Goal: Task Accomplishment & Management: Manage account settings

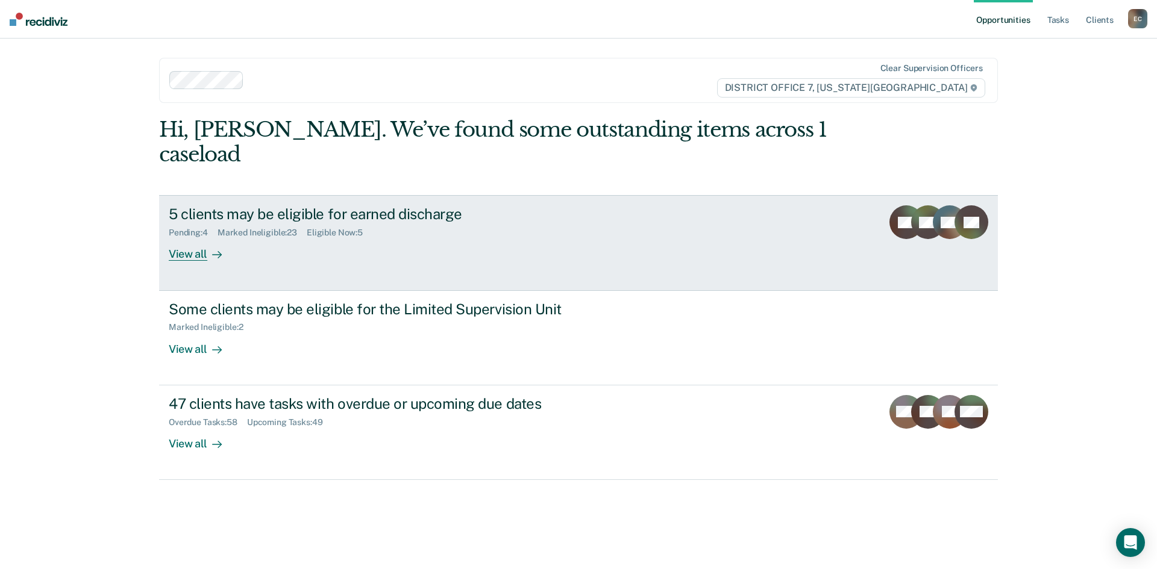
click at [197, 238] on div "View all" at bounding box center [202, 249] width 67 height 23
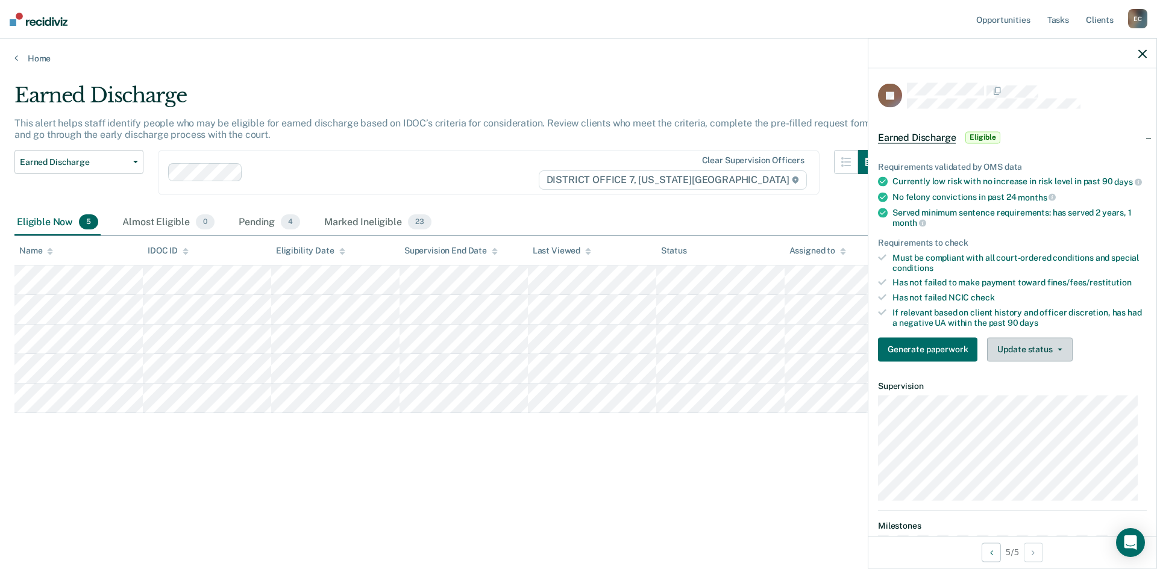
click at [1027, 354] on button "Update status" at bounding box center [1029, 349] width 85 height 24
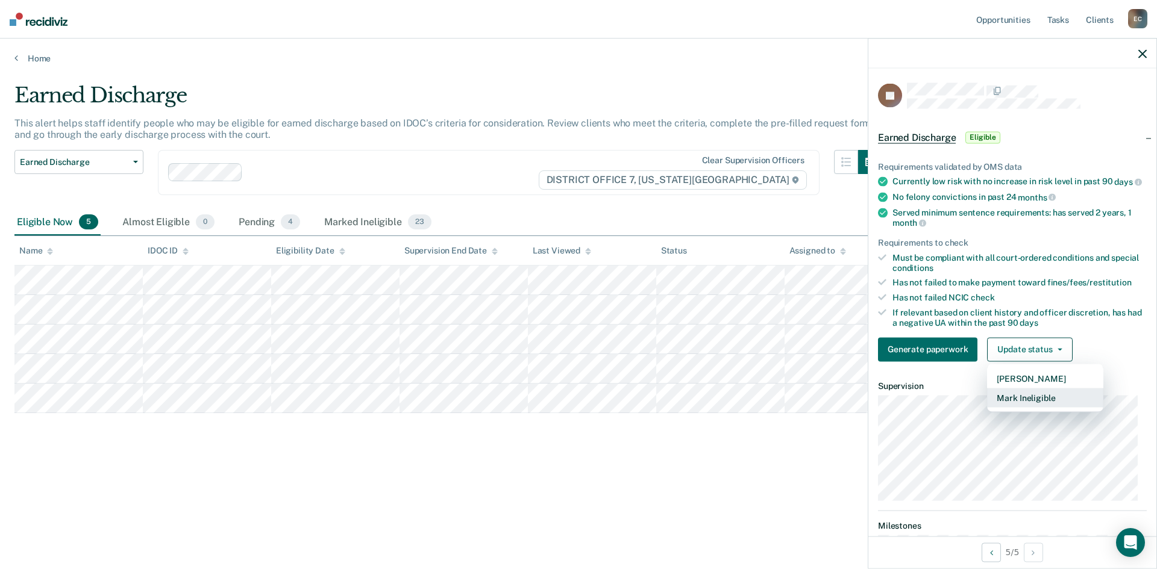
click at [1035, 407] on button "Mark Ineligible" at bounding box center [1045, 397] width 116 height 19
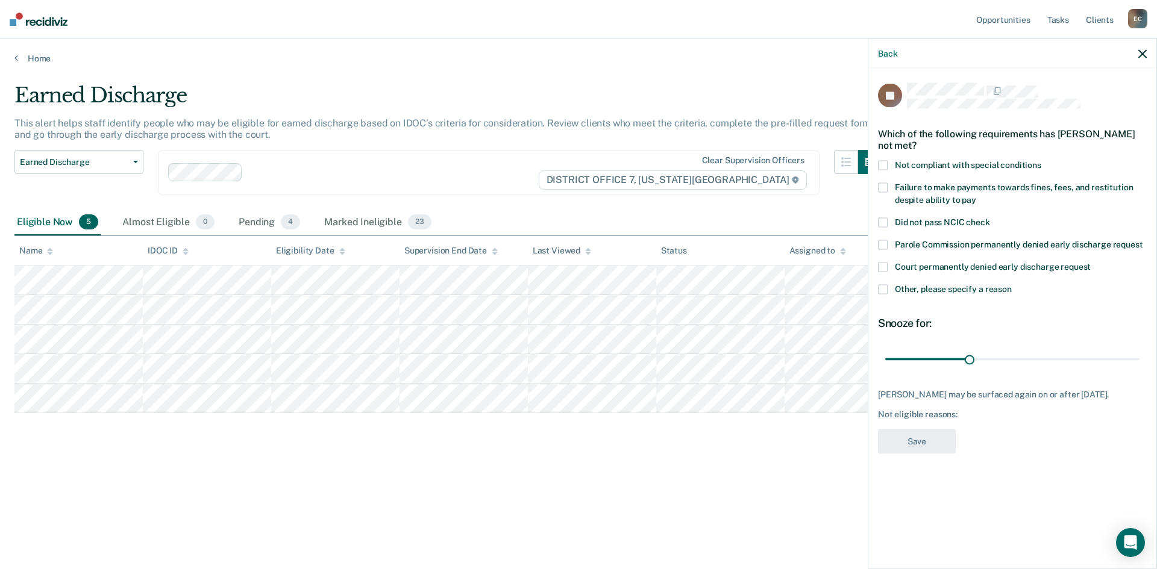
click at [885, 288] on span at bounding box center [883, 289] width 10 height 10
click at [1012, 284] on input "Other, please specify a reason" at bounding box center [1012, 284] width 0 height 0
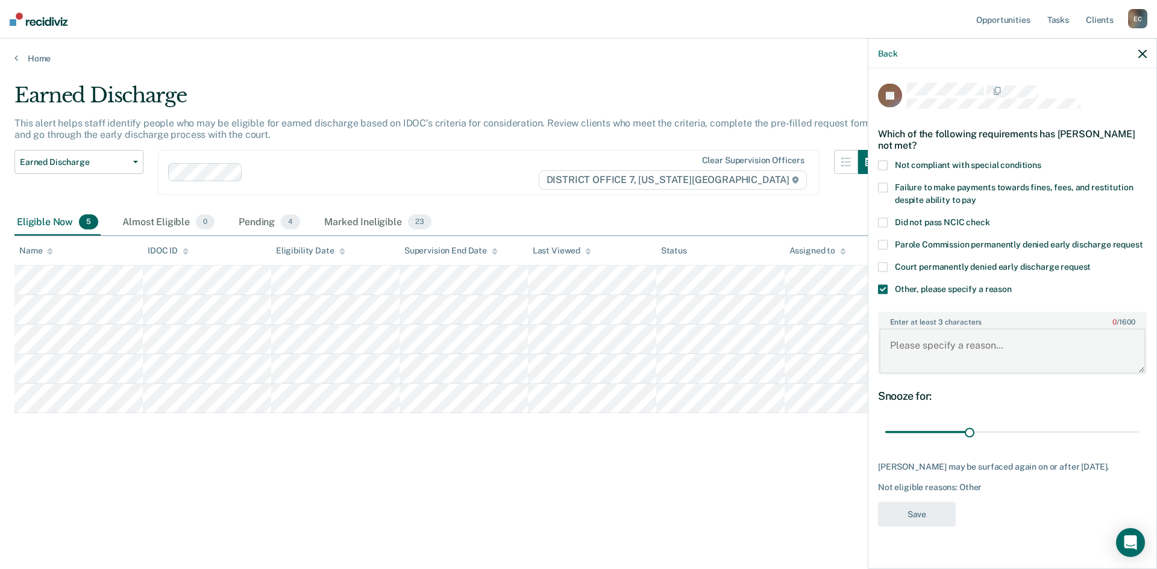
click at [919, 360] on textarea "Enter at least 3 characters 0 / 1600" at bounding box center [1012, 351] width 266 height 45
type textarea "Not completed with treatment."
drag, startPoint x: 971, startPoint y: 432, endPoint x: 1156, endPoint y: 436, distance: 185.0
type input "90"
click at [1139, 436] on input "range" at bounding box center [1012, 432] width 254 height 21
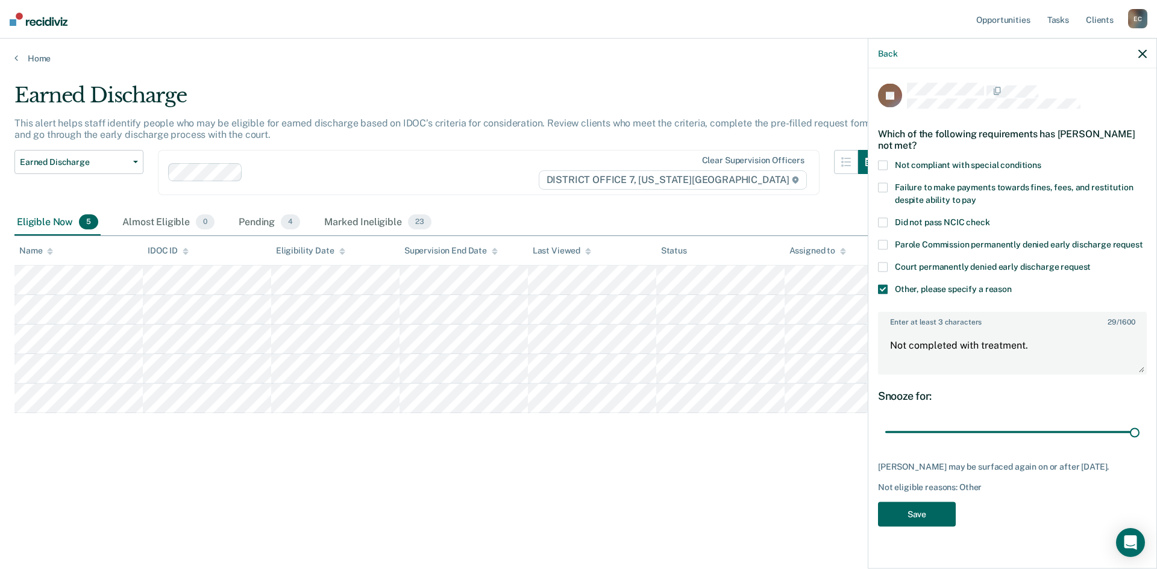
click at [933, 513] on button "Save" at bounding box center [917, 514] width 78 height 25
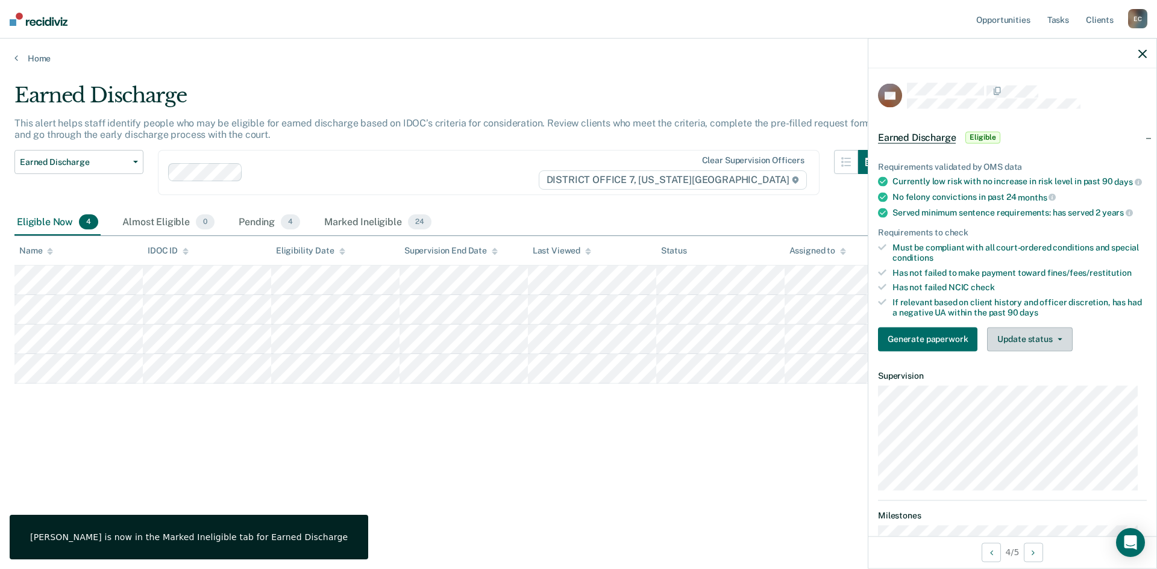
click at [1024, 351] on button "Update status" at bounding box center [1029, 339] width 85 height 24
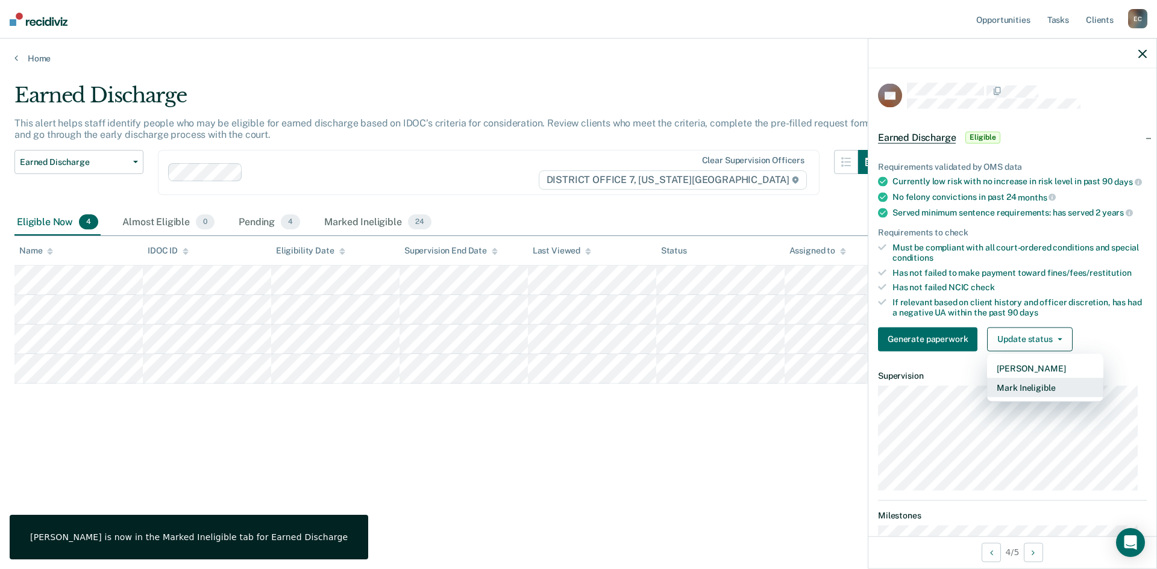
click at [1031, 396] on button "Mark Ineligible" at bounding box center [1045, 387] width 116 height 19
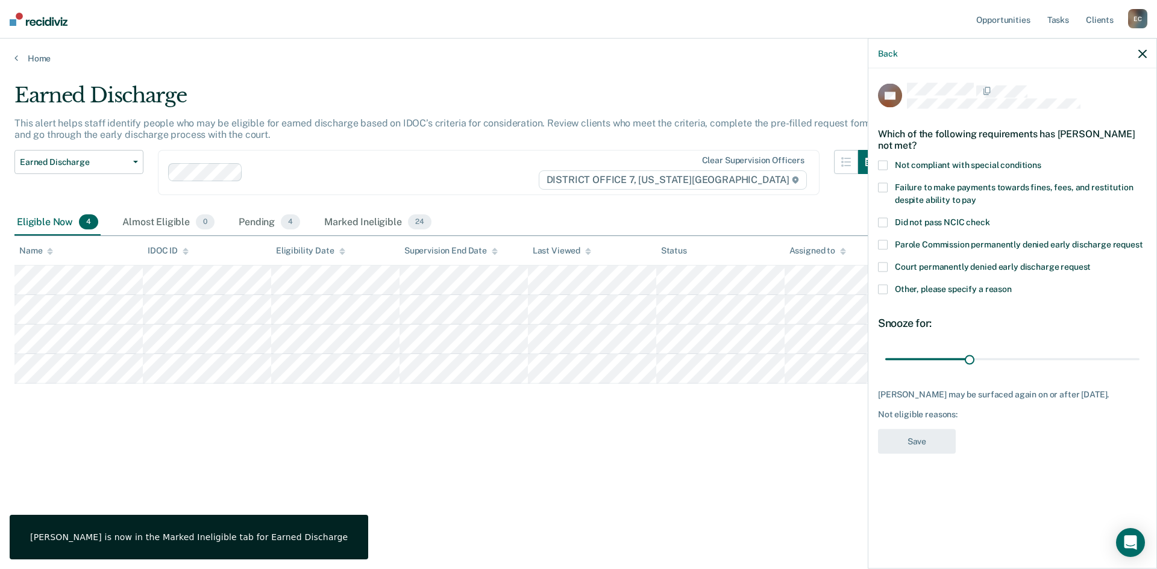
click at [907, 293] on label "Other, please specify a reason" at bounding box center [1012, 290] width 269 height 13
click at [1012, 284] on input "Other, please specify a reason" at bounding box center [1012, 284] width 0 height 0
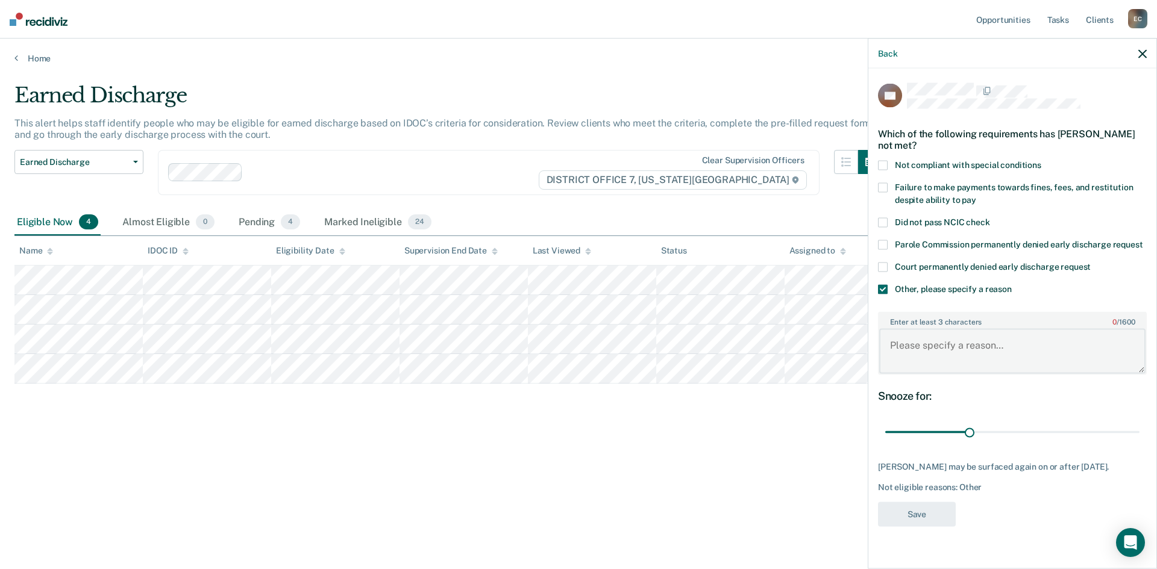
click at [940, 357] on textarea "Enter at least 3 characters 0 / 1600" at bounding box center [1012, 351] width 266 height 45
type textarea "Not completed with treatment."
drag, startPoint x: 969, startPoint y: 434, endPoint x: 1150, endPoint y: 430, distance: 180.8
type input "90"
click at [1139, 430] on input "range" at bounding box center [1012, 432] width 254 height 21
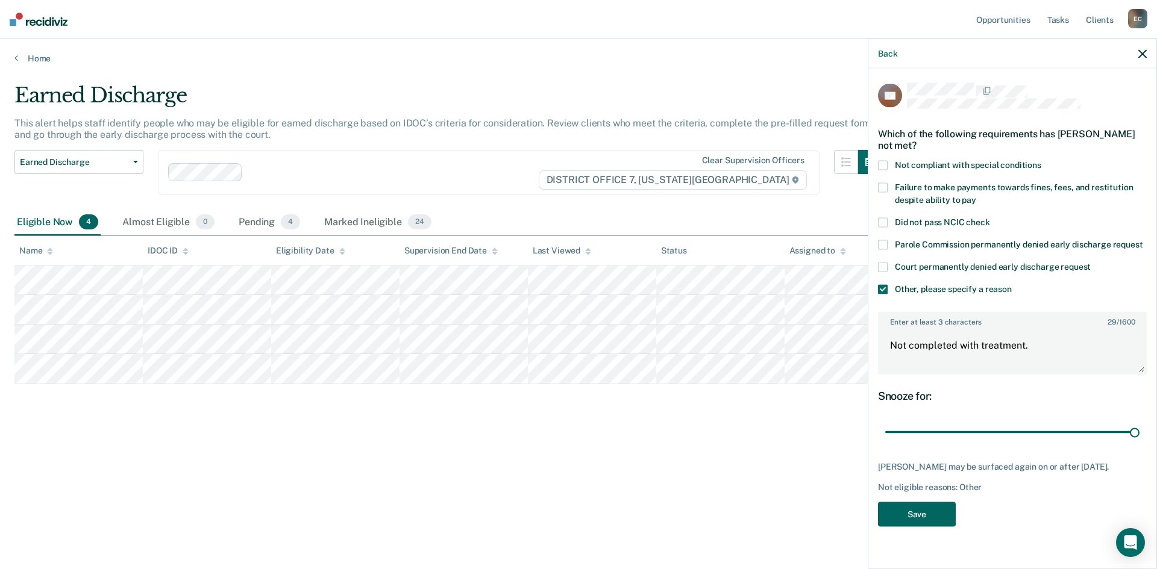
click at [933, 510] on button "Save" at bounding box center [917, 514] width 78 height 25
click at [1140, 51] on icon "button" at bounding box center [1142, 53] width 8 height 8
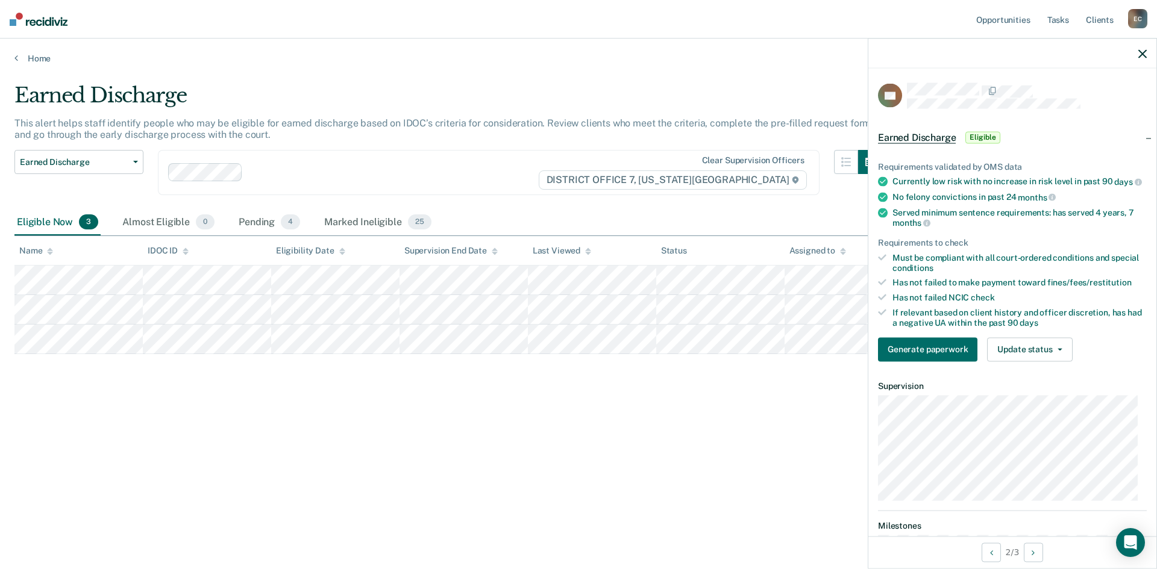
click at [1140, 55] on icon "button" at bounding box center [1142, 53] width 8 height 8
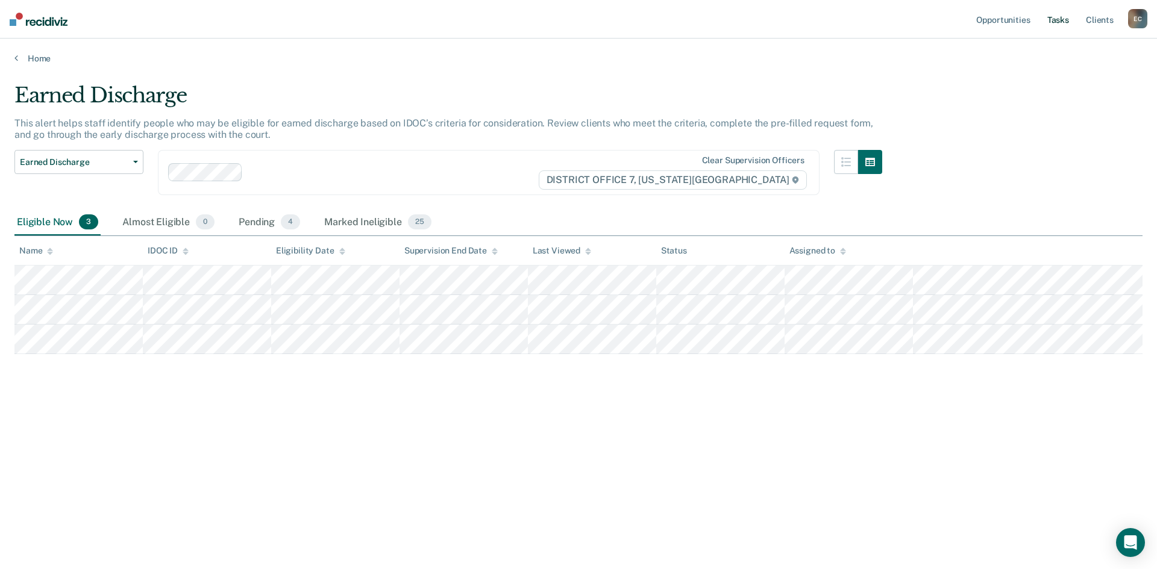
click at [1060, 21] on link "Tasks" at bounding box center [1058, 19] width 27 height 39
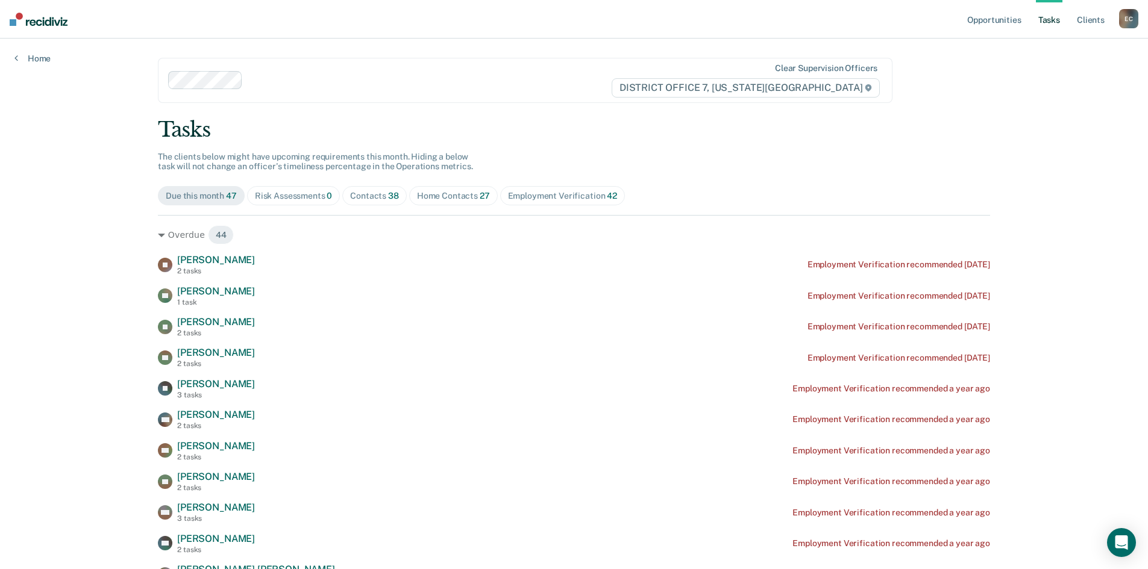
click at [368, 196] on div "Contacts 38" at bounding box center [374, 196] width 49 height 10
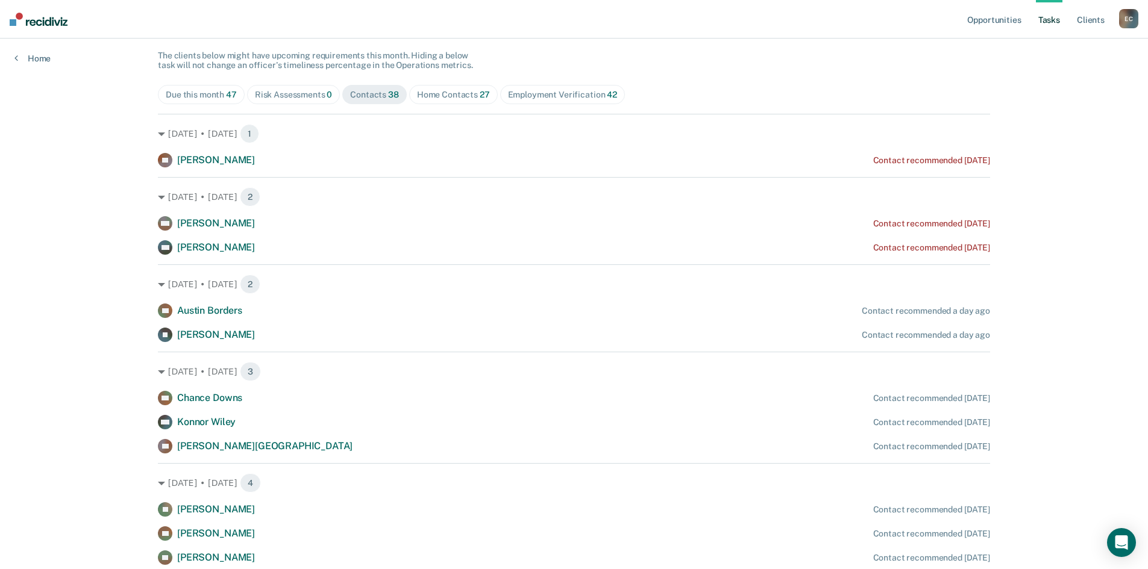
scroll to position [120, 0]
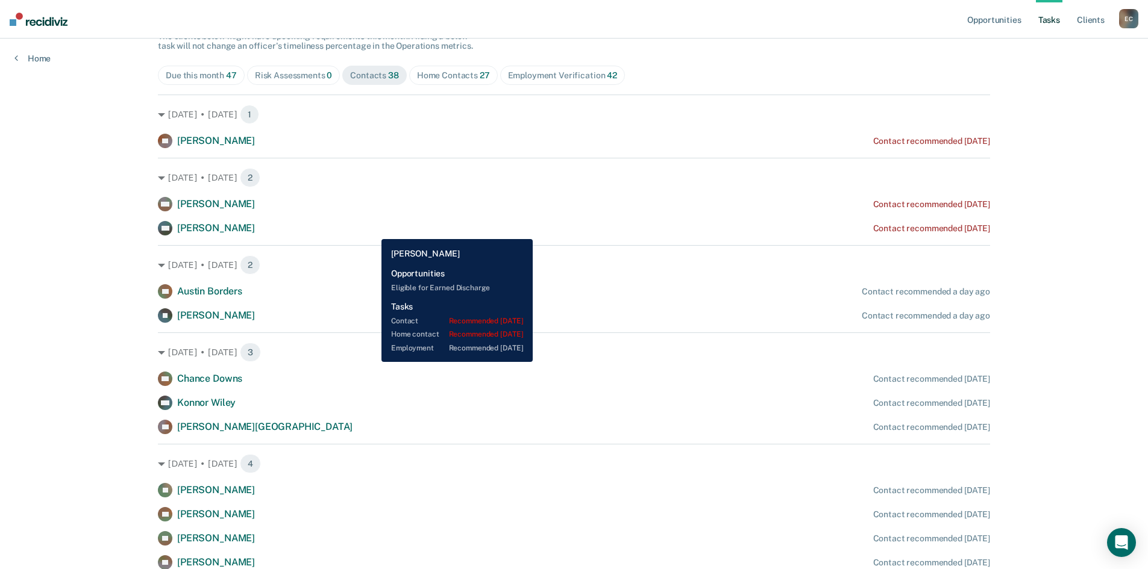
click at [372, 230] on div "SW [PERSON_NAME] Contact recommended [DATE]" at bounding box center [574, 228] width 832 height 14
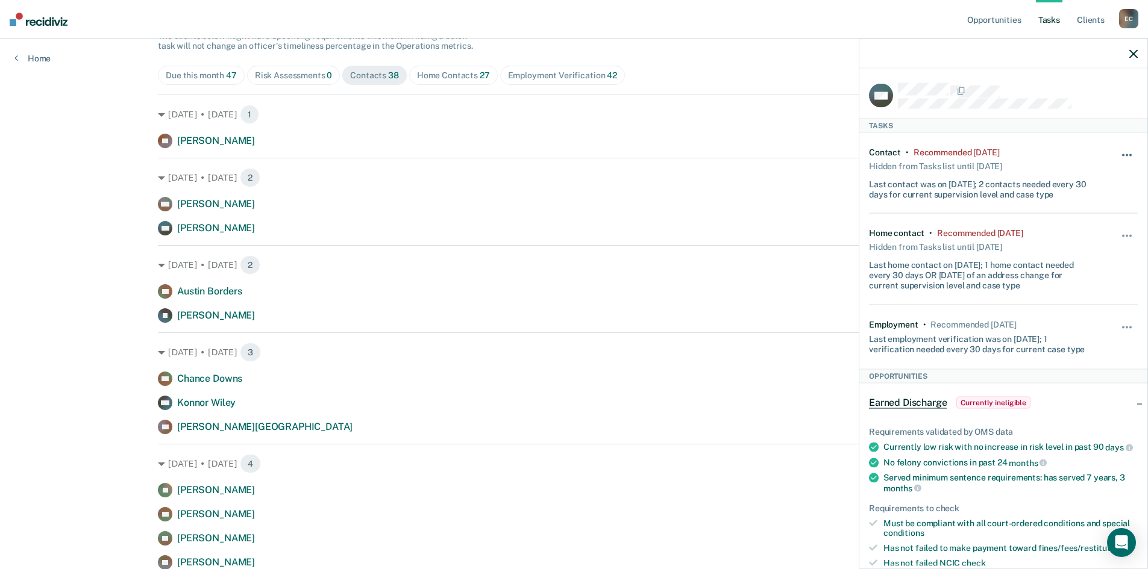
click at [1121, 151] on button "button" at bounding box center [1127, 160] width 20 height 19
click at [1087, 213] on button "7 days" at bounding box center [1094, 212] width 87 height 19
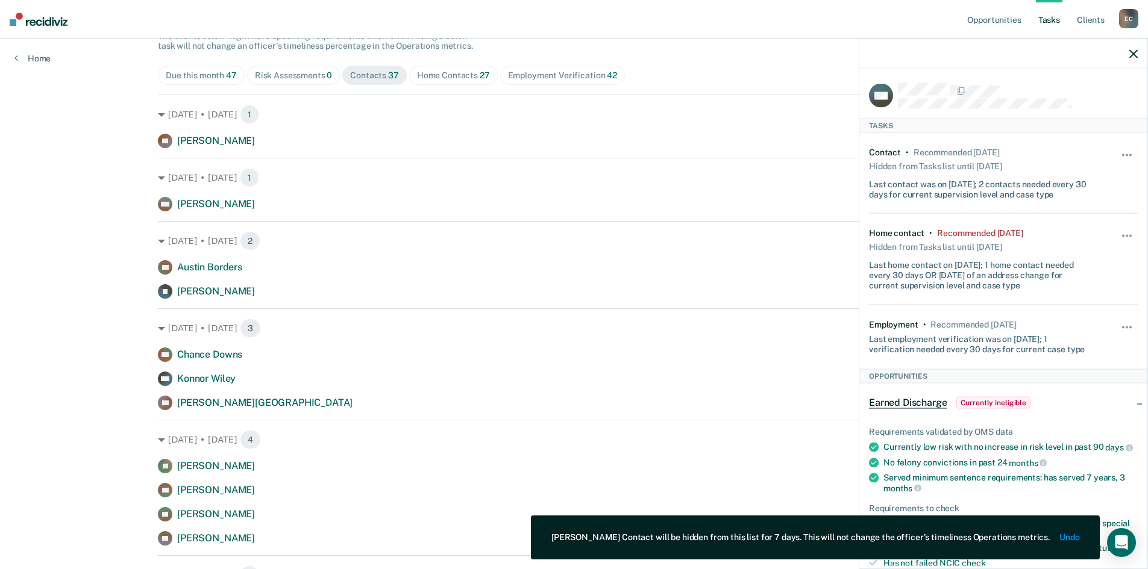
click at [1127, 51] on div at bounding box center [1003, 54] width 288 height 30
click at [1131, 54] on icon "button" at bounding box center [1133, 53] width 8 height 8
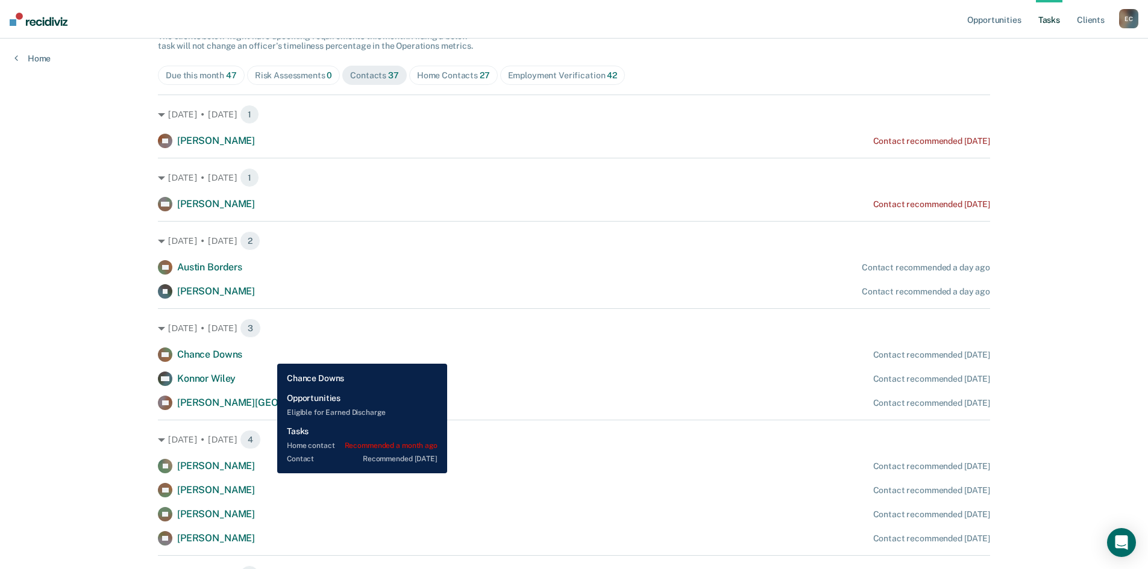
click at [268, 355] on div "CD Chance Downs Contact recommended [DATE]" at bounding box center [574, 355] width 832 height 14
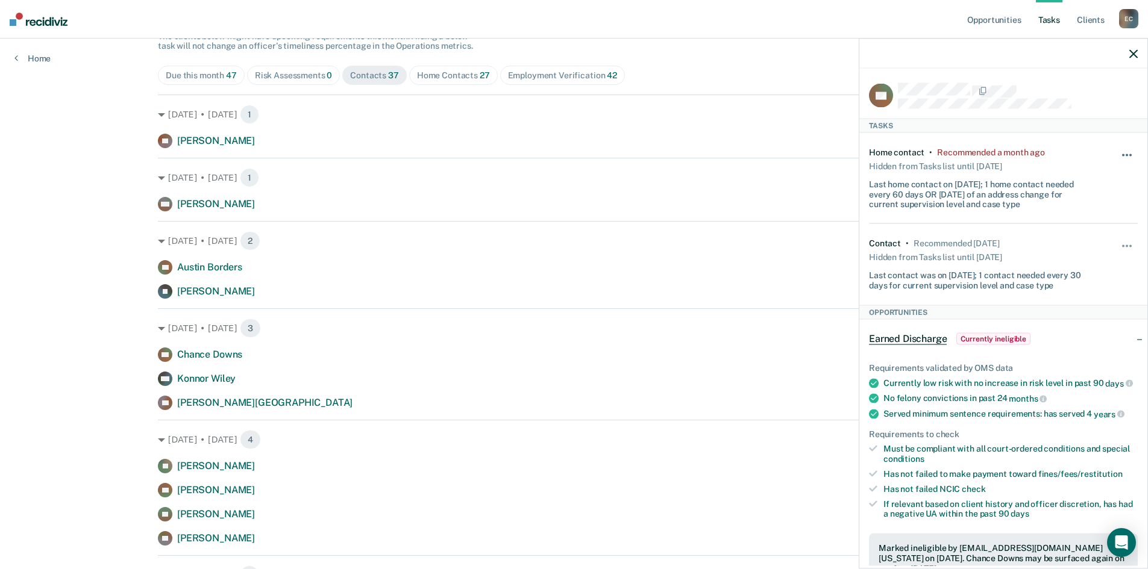
click at [1117, 152] on button "button" at bounding box center [1127, 160] width 20 height 19
click at [1112, 143] on div "Home contact • Recommended a month ago Hidden from Tasks list until [DATE] Last…" at bounding box center [1003, 178] width 269 height 91
click at [1117, 245] on button "button" at bounding box center [1127, 252] width 20 height 19
click at [1087, 297] on button "7 days" at bounding box center [1094, 303] width 87 height 19
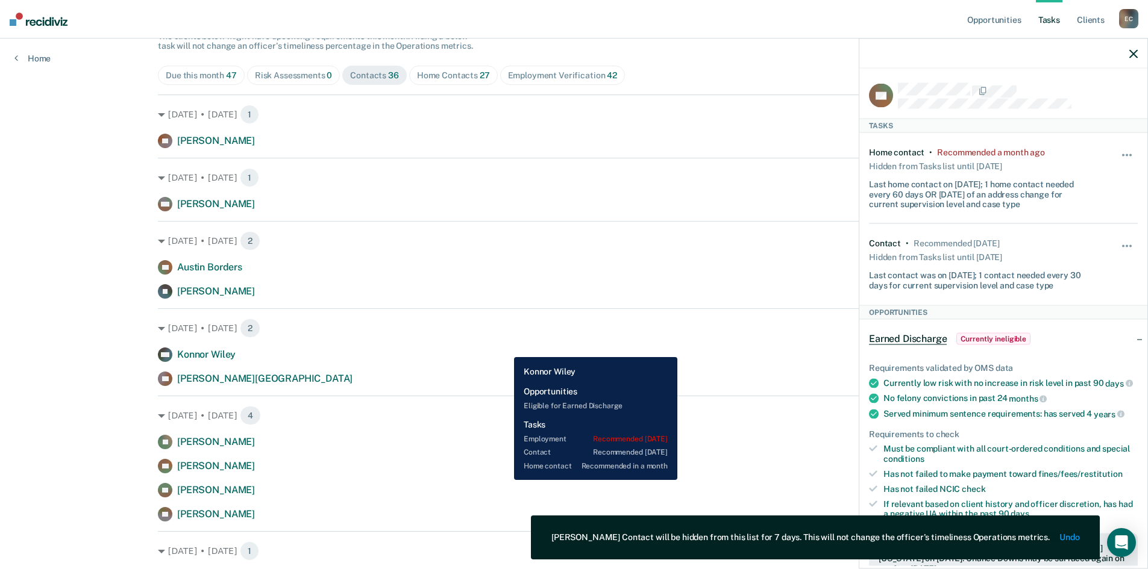
click at [505, 348] on div "[PERSON_NAME] [PERSON_NAME] Contact recommended [DATE]" at bounding box center [574, 355] width 832 height 14
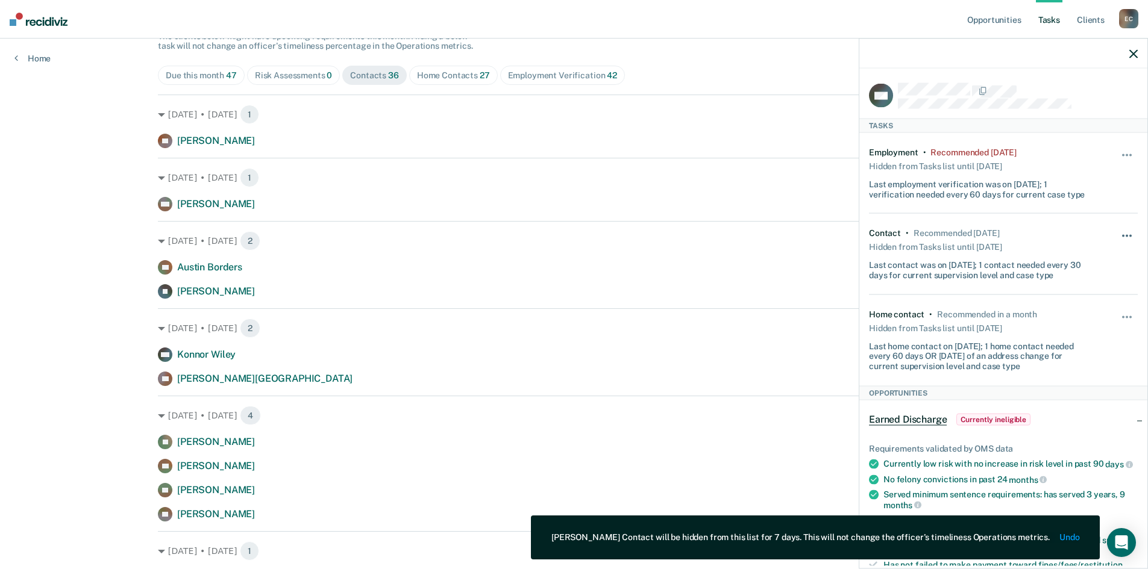
click at [1117, 237] on button "button" at bounding box center [1127, 242] width 20 height 19
click at [1101, 291] on button "7 days" at bounding box center [1094, 293] width 87 height 19
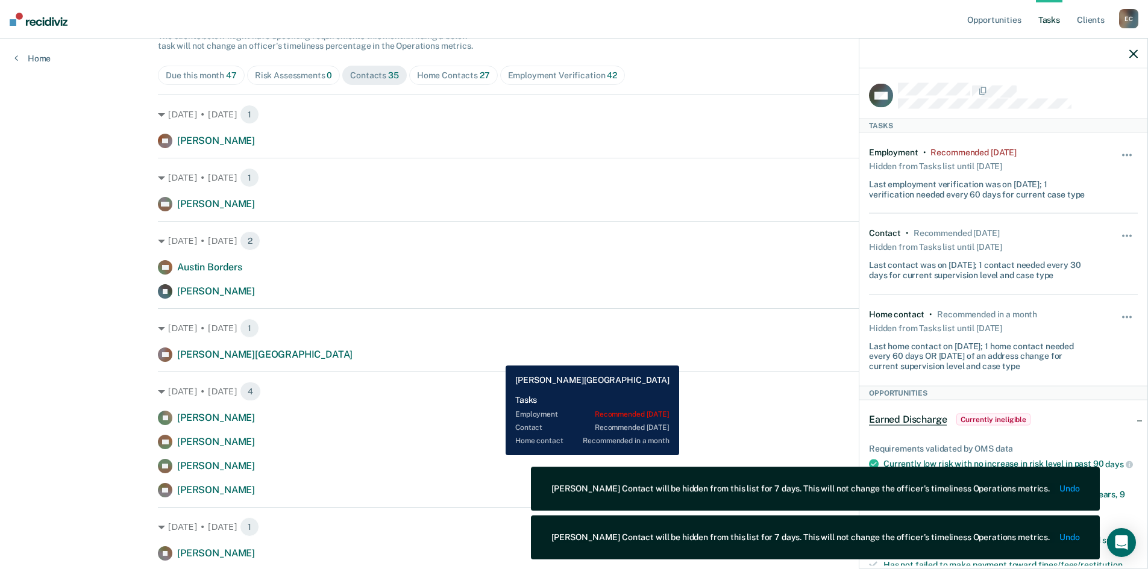
click at [496, 357] on div "[PERSON_NAME] Park Contact recommended [DATE]" at bounding box center [574, 355] width 832 height 14
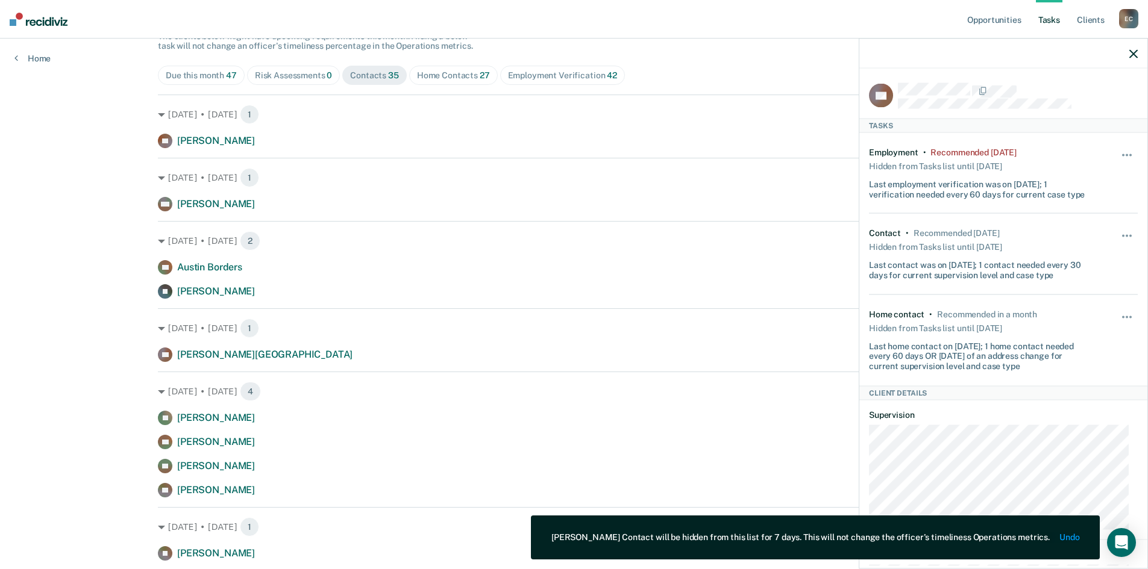
click at [1117, 229] on div "Hide from tasks list for... 7 days 30 days 90 days" at bounding box center [1127, 254] width 20 height 52
click at [1122, 235] on span "button" at bounding box center [1123, 236] width 2 height 2
click at [1071, 291] on button "7 days" at bounding box center [1094, 293] width 87 height 19
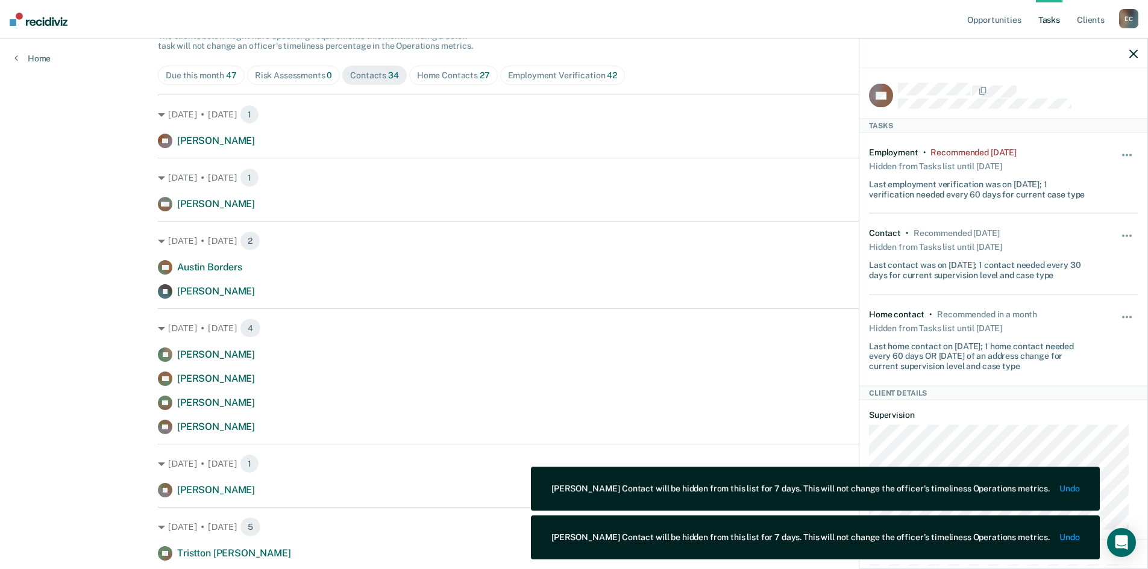
click at [1134, 54] on icon "button" at bounding box center [1133, 53] width 8 height 8
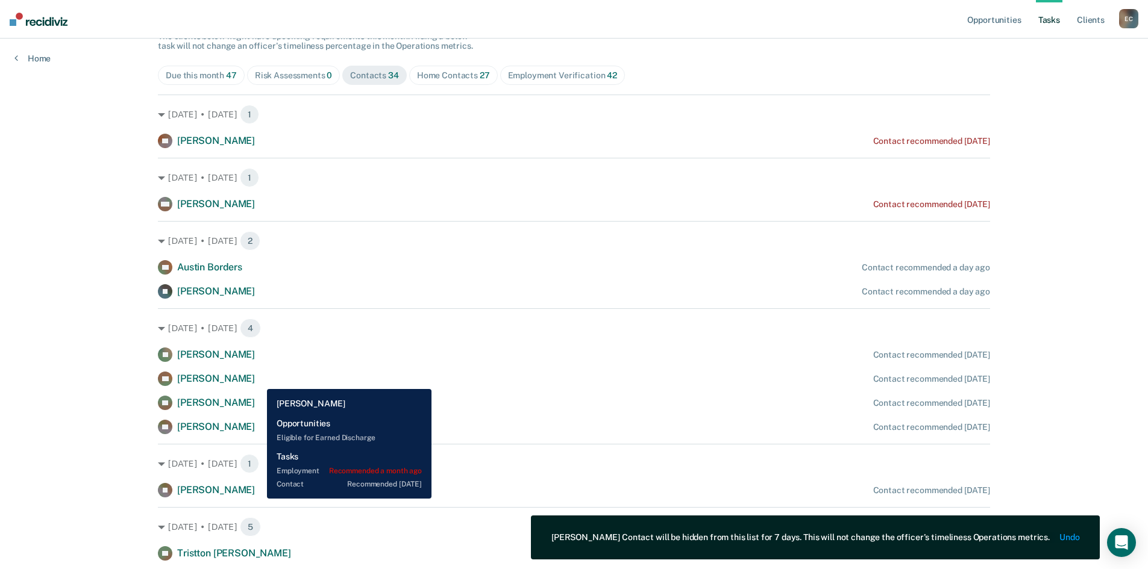
click at [258, 380] on div "BC [PERSON_NAME] Contact recommended [DATE]" at bounding box center [574, 379] width 832 height 14
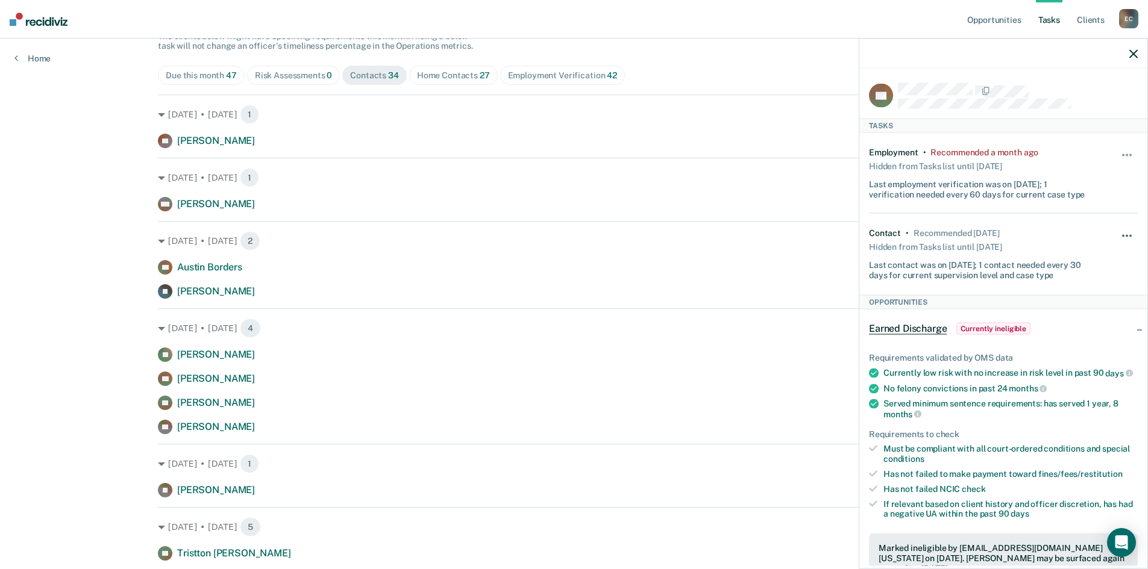
click at [1125, 235] on span "button" at bounding box center [1126, 236] width 2 height 2
click at [1092, 292] on button "7 days" at bounding box center [1094, 293] width 87 height 19
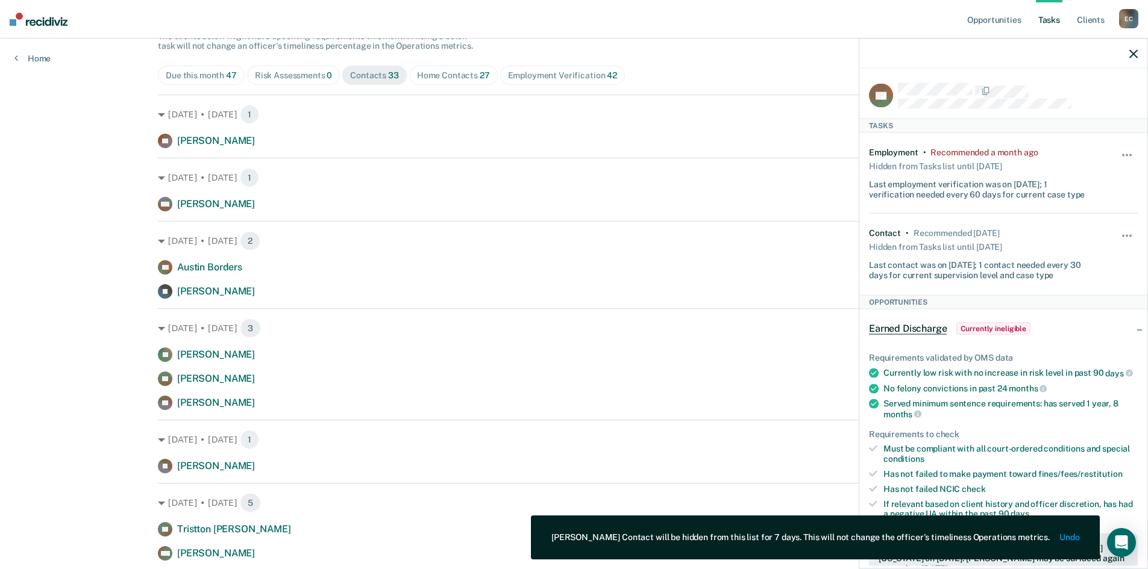
click at [1133, 54] on icon "button" at bounding box center [1133, 53] width 8 height 8
